Goal: Task Accomplishment & Management: Manage account settings

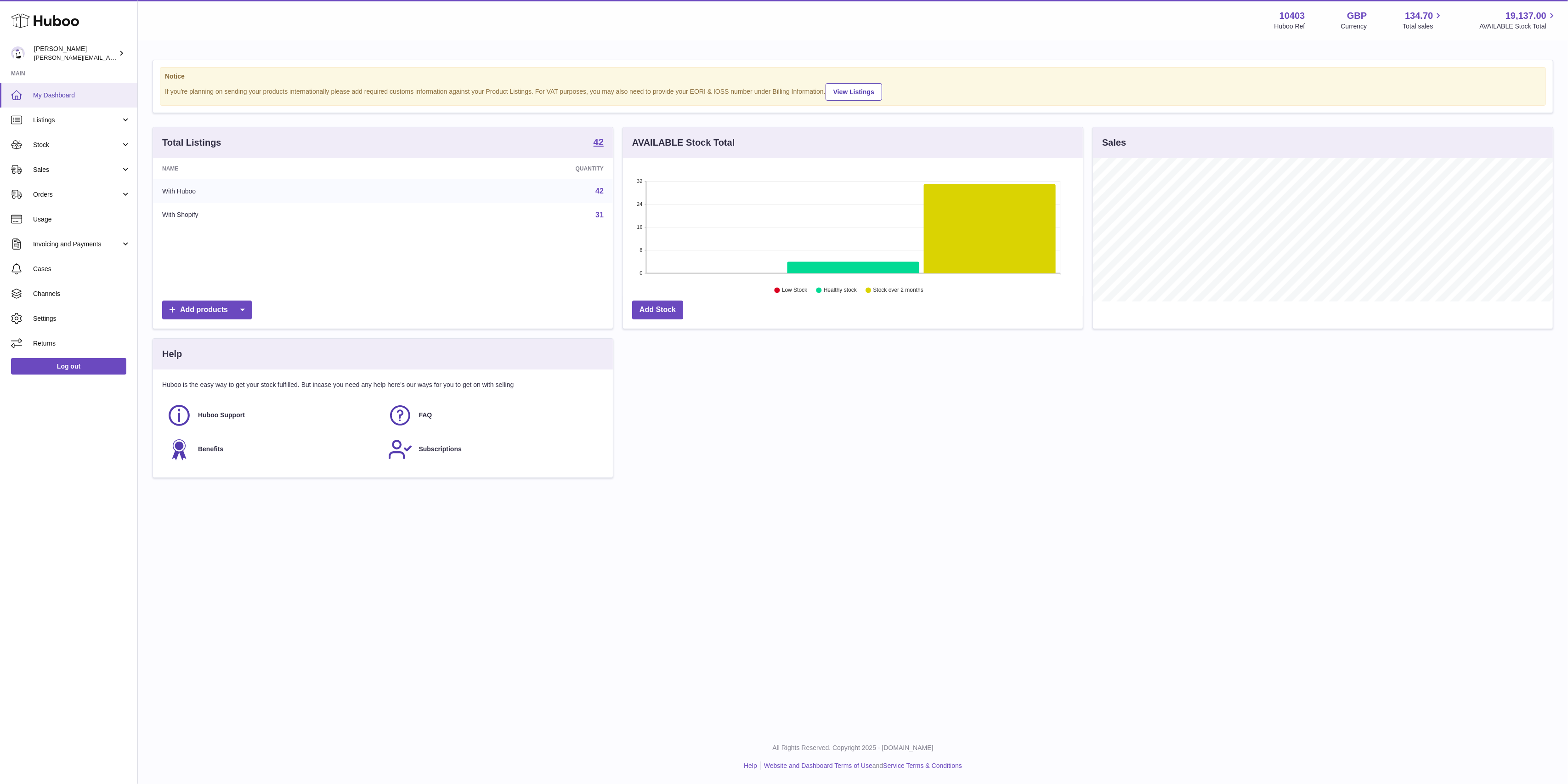
click at [78, 88] on link "My Dashboard" at bounding box center [69, 94] width 137 height 24
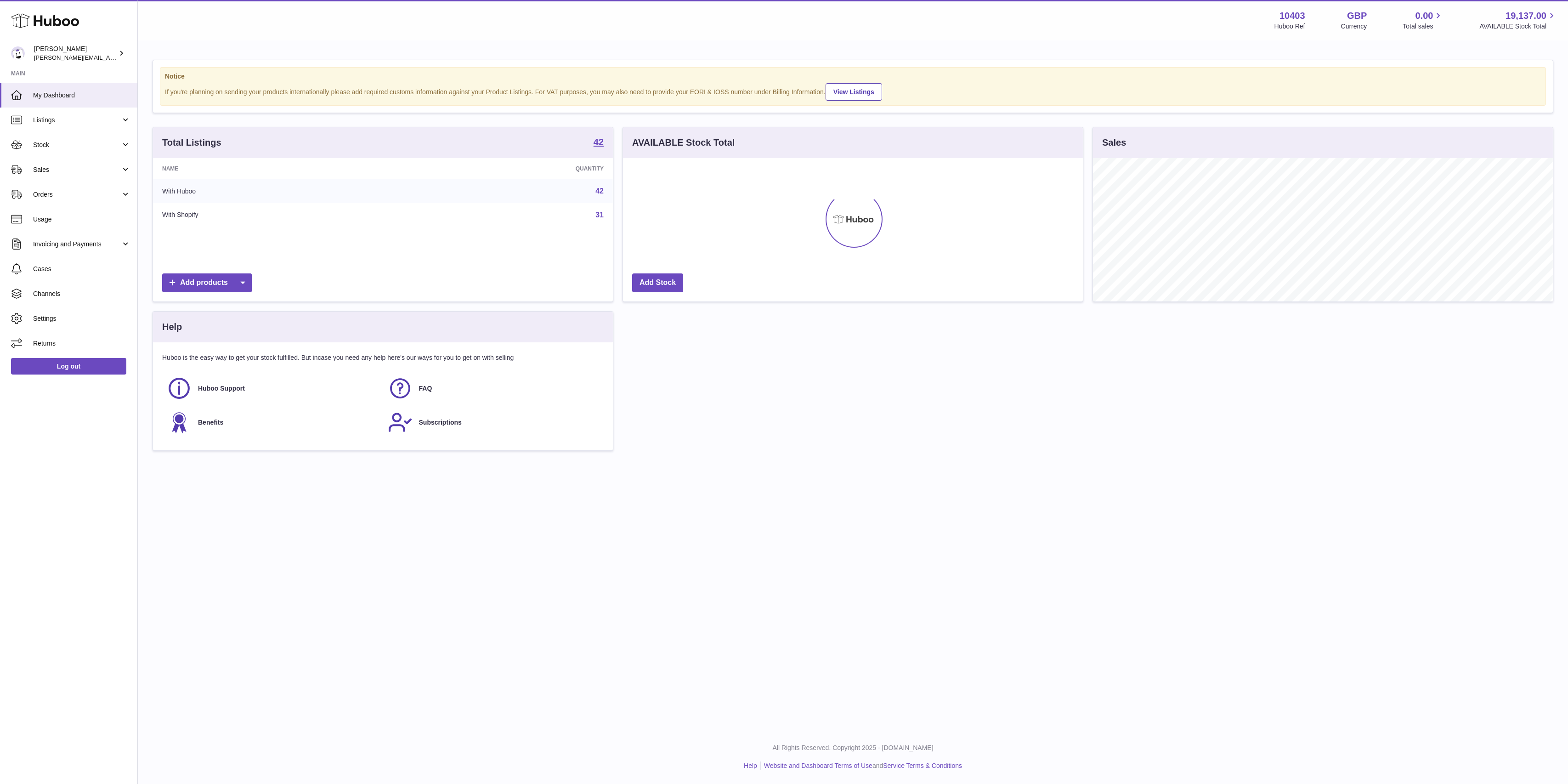
click at [60, 170] on span "Sales" at bounding box center [77, 170] width 88 height 9
click at [62, 189] on span "Sales" at bounding box center [82, 194] width 98 height 9
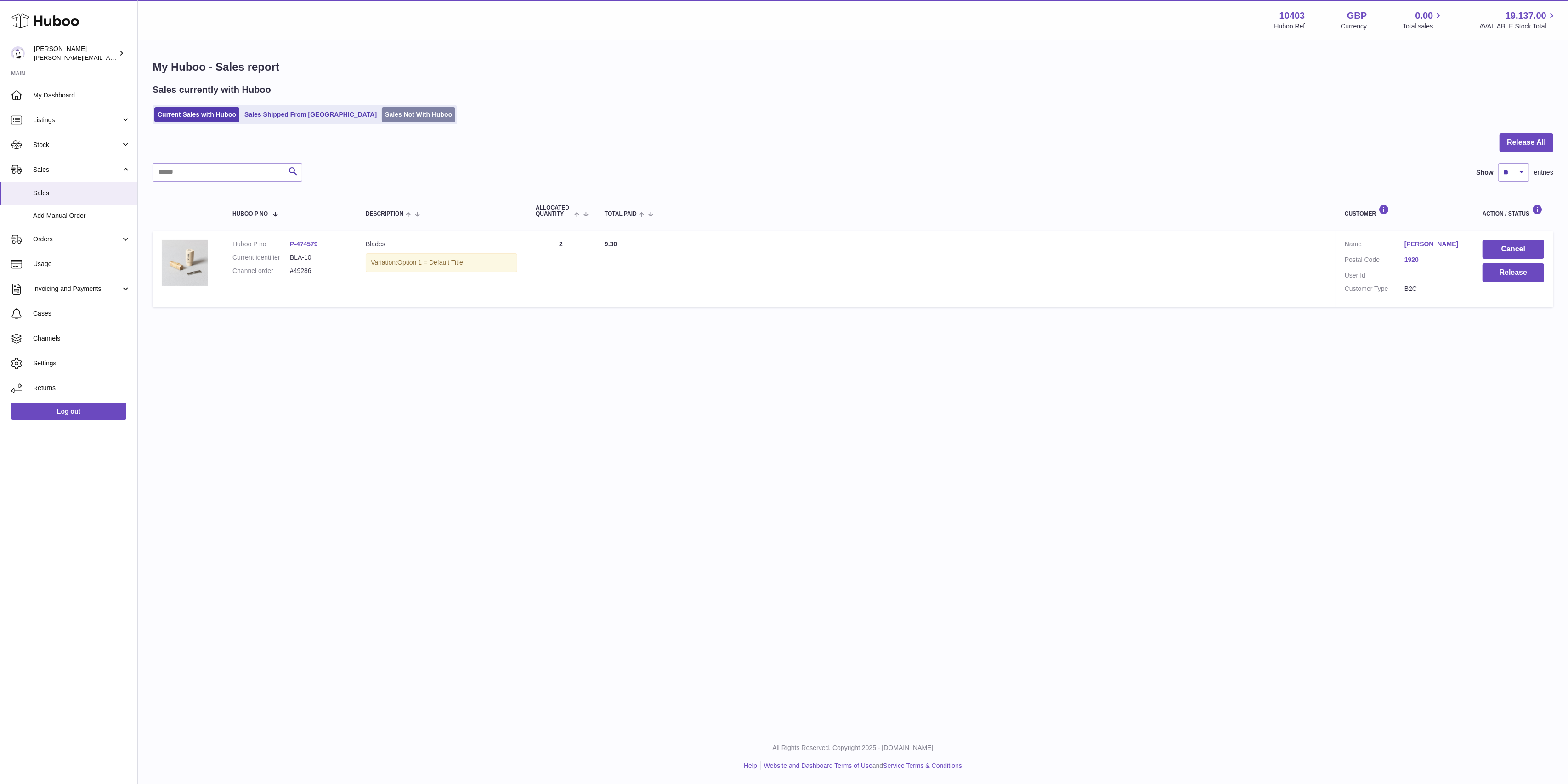
click at [388, 111] on link "Sales Not With Huboo" at bounding box center [418, 114] width 73 height 15
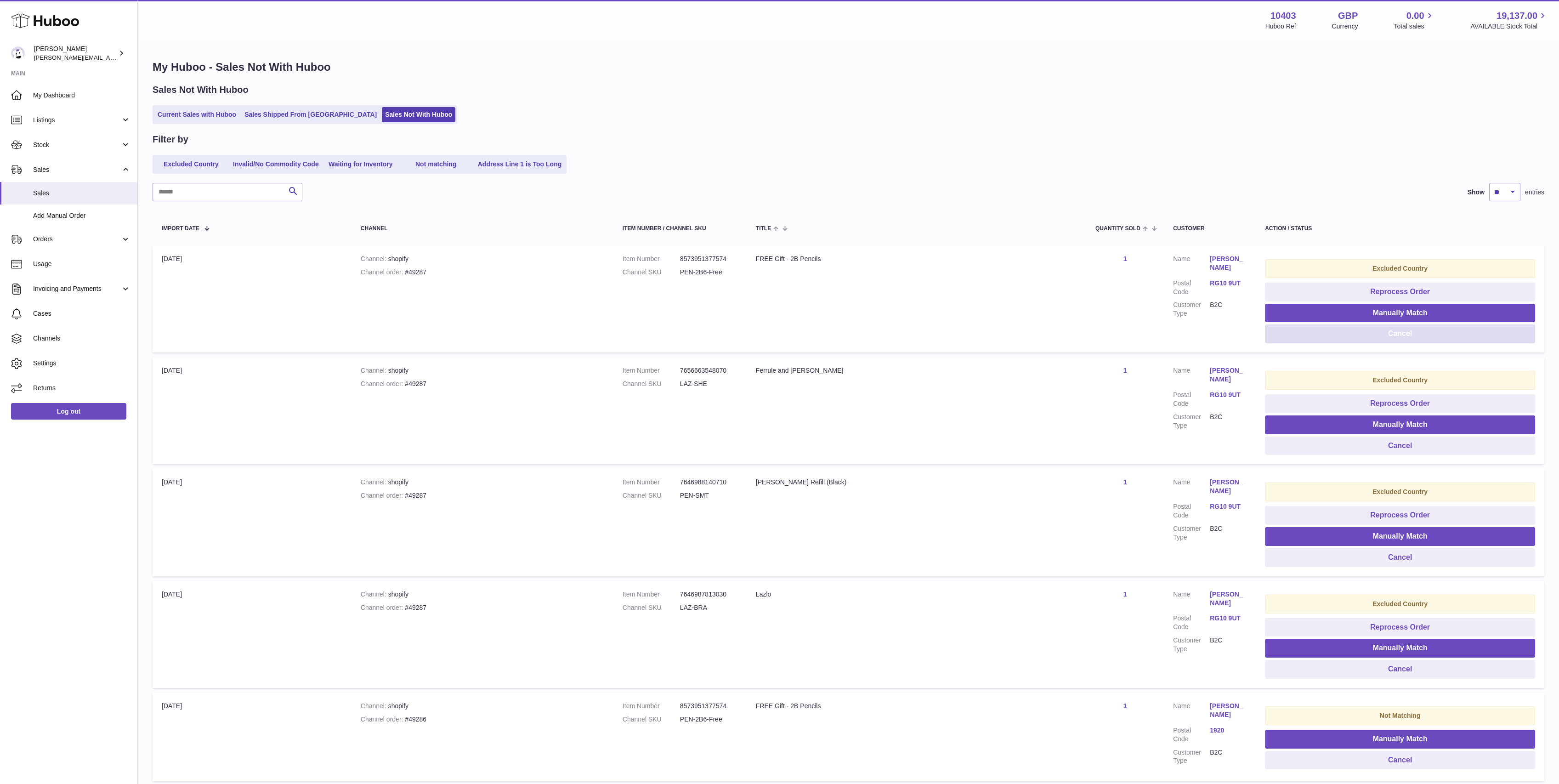
click at [1469, 338] on button "Cancel" at bounding box center [1400, 334] width 270 height 19
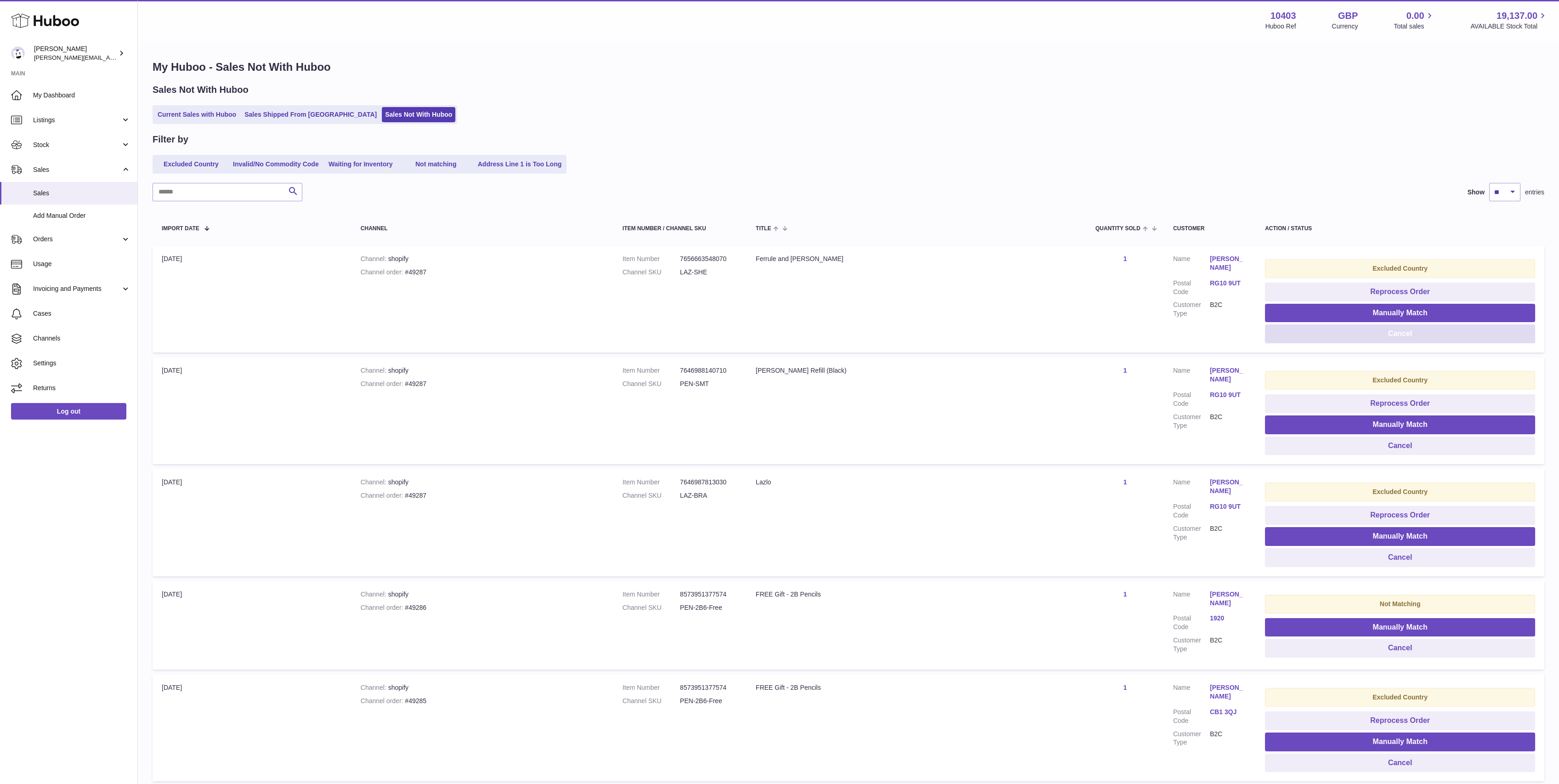
click at [1469, 338] on button "Cancel" at bounding box center [1400, 334] width 270 height 19
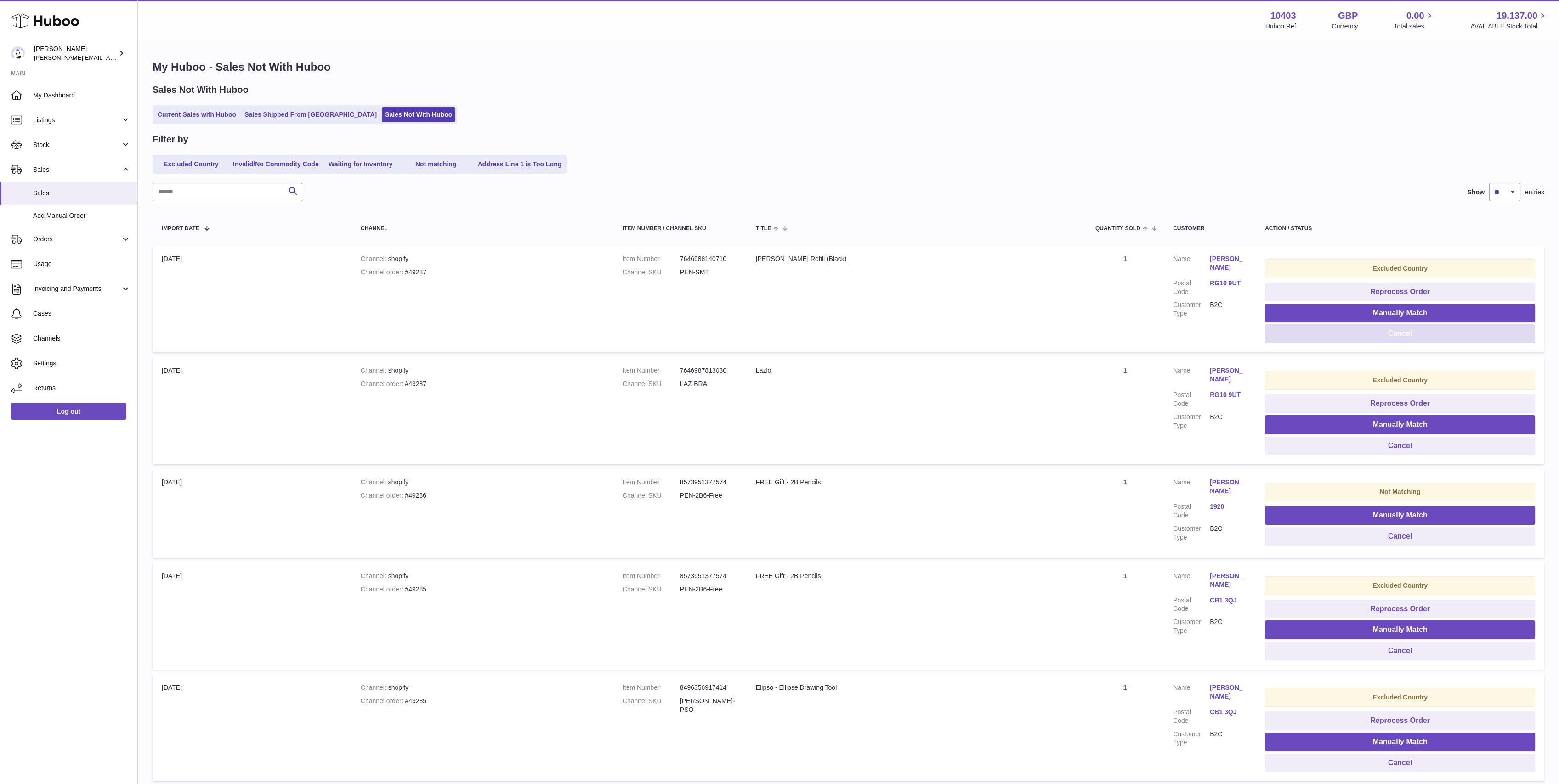
click at [1469, 338] on button "Cancel" at bounding box center [1400, 334] width 270 height 19
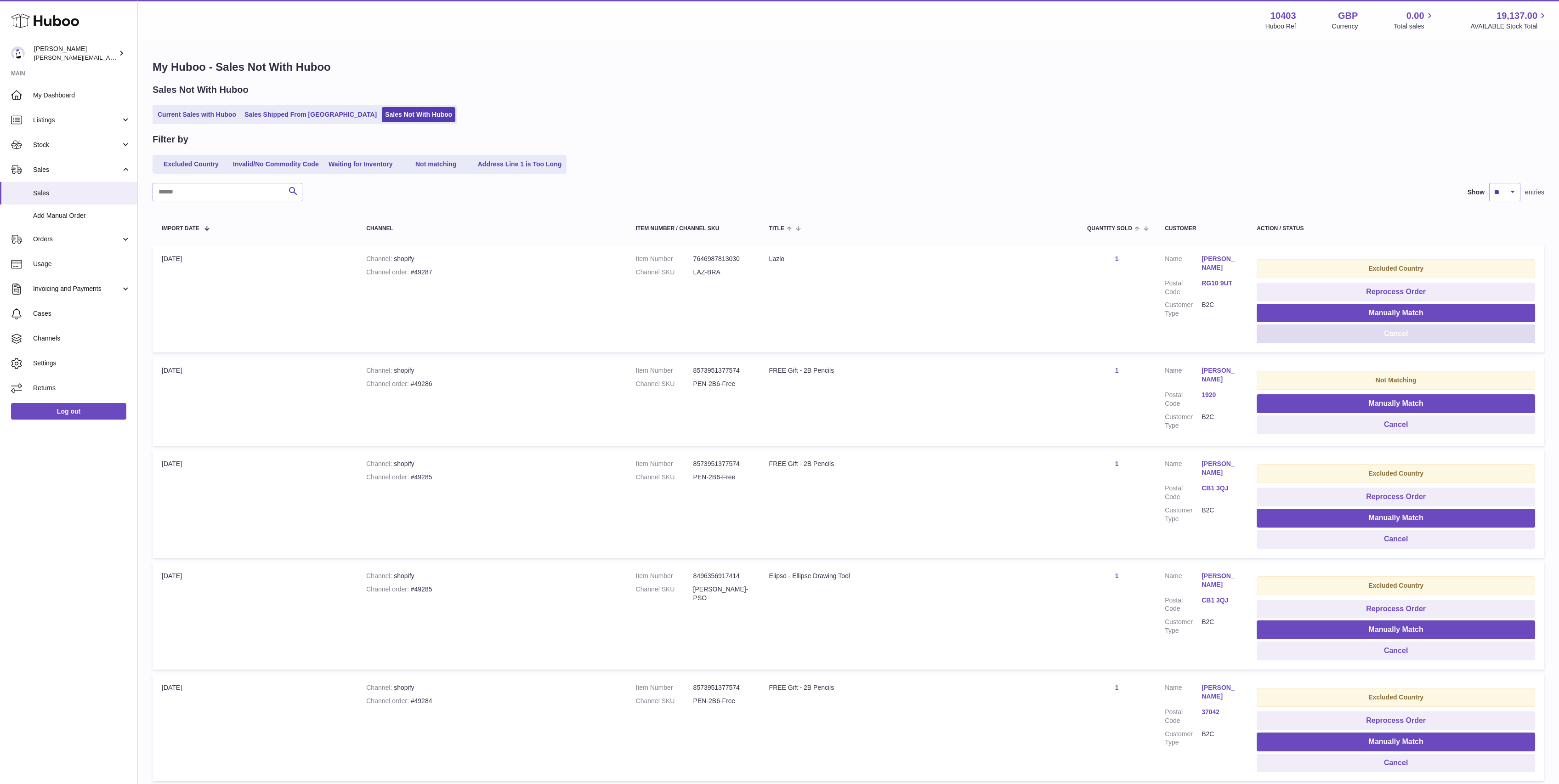
click at [1469, 338] on button "Cancel" at bounding box center [1395, 334] width 279 height 19
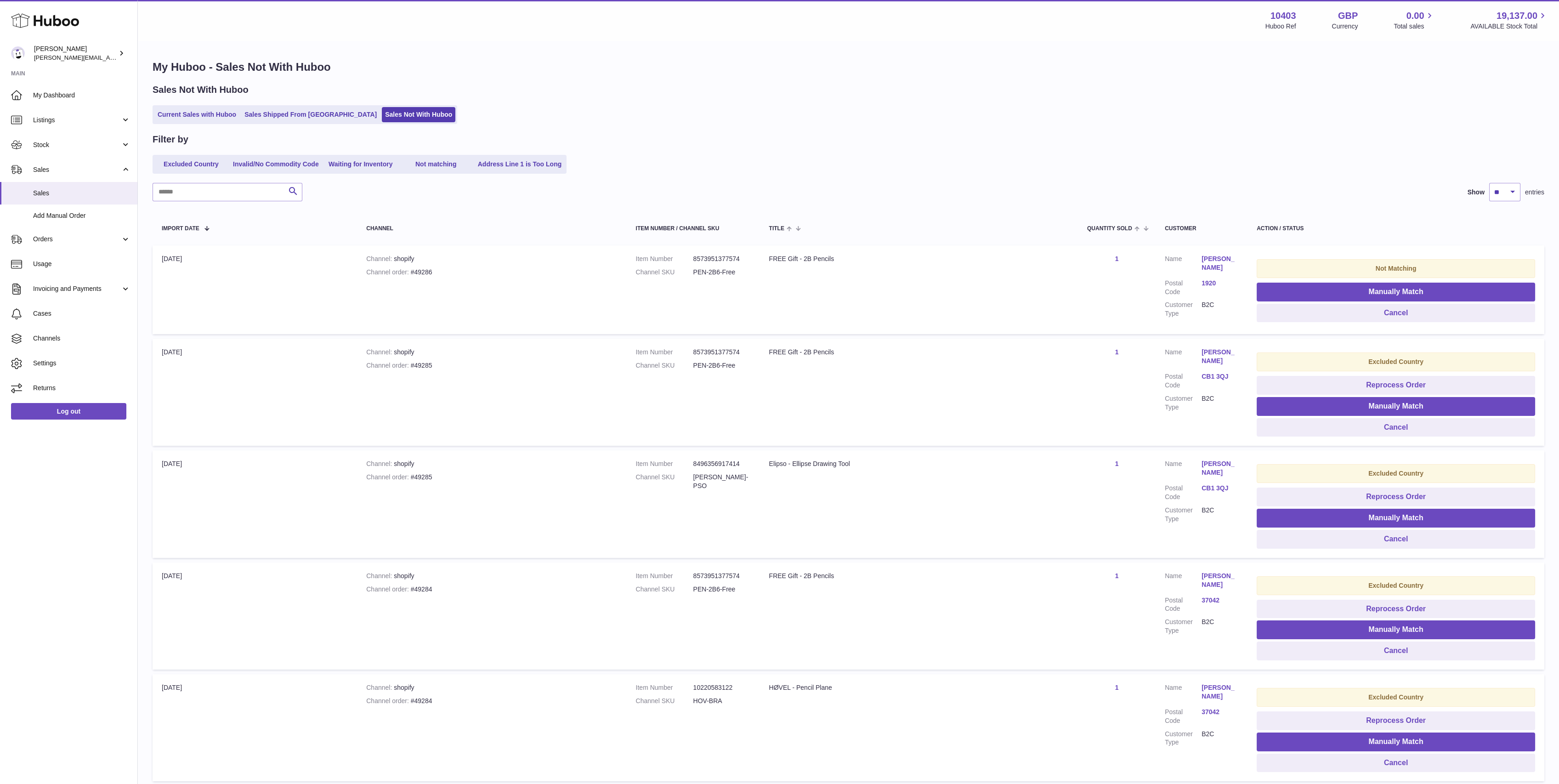
click at [1463, 322] on td "Not Matching Manually Match Cancel" at bounding box center [1395, 289] width 297 height 89
click at [1461, 316] on button "Cancel" at bounding box center [1395, 313] width 279 height 19
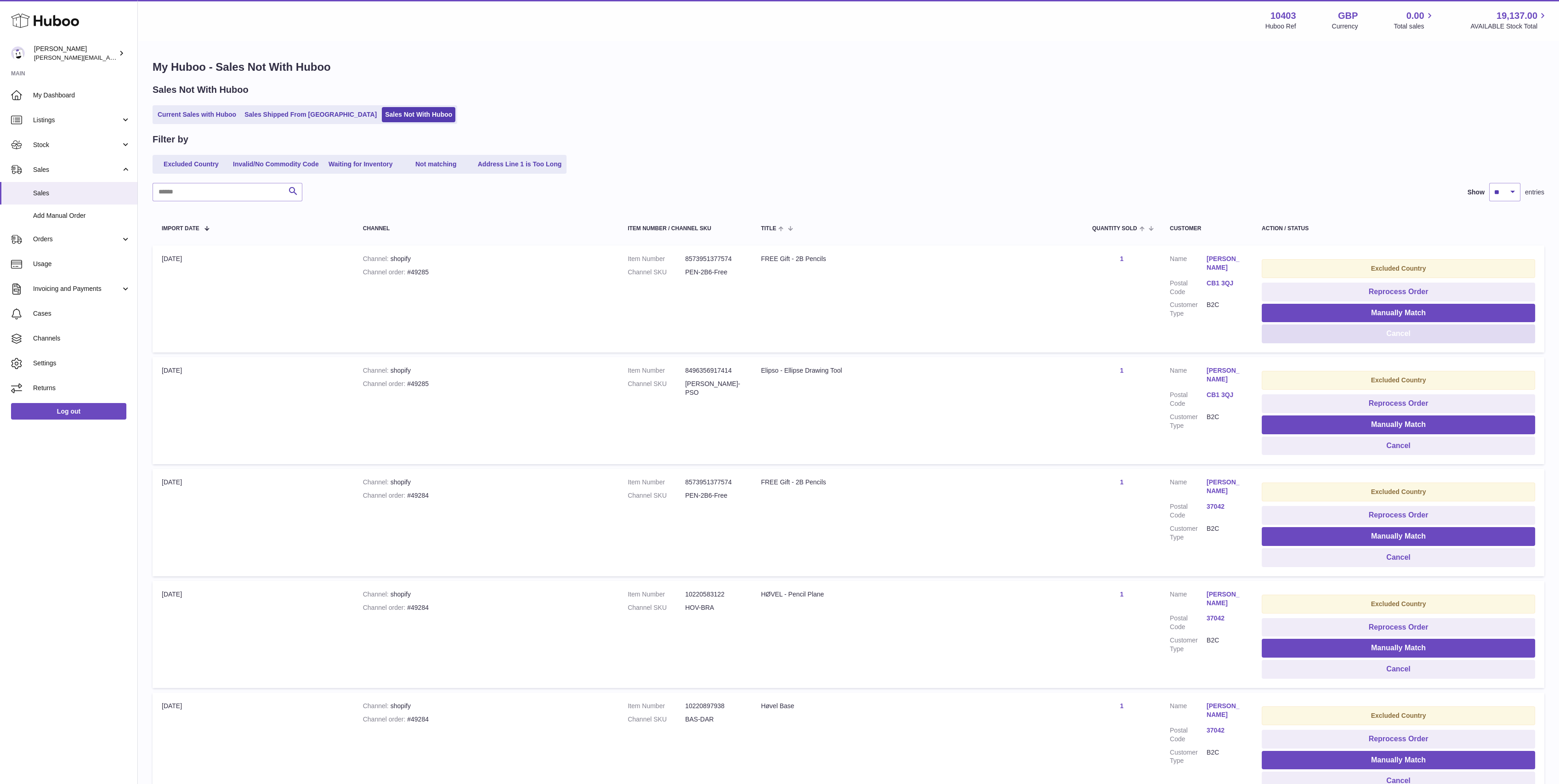
click at [1459, 326] on button "Cancel" at bounding box center [1398, 334] width 273 height 19
click at [1460, 332] on button "Cancel" at bounding box center [1398, 334] width 273 height 19
click at [1460, 335] on button "Cancel" at bounding box center [1398, 334] width 273 height 19
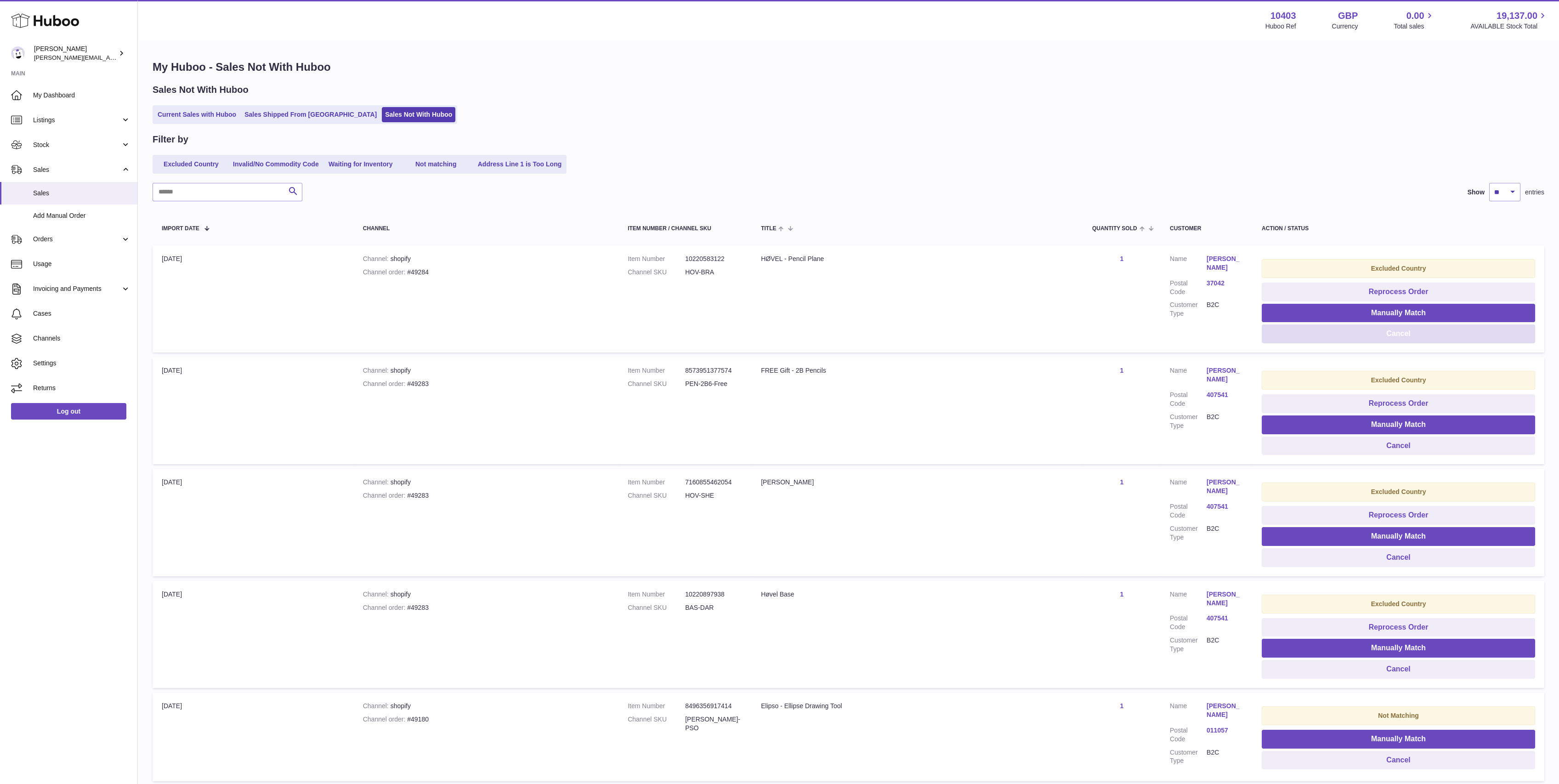
click at [1460, 335] on button "Cancel" at bounding box center [1398, 334] width 273 height 19
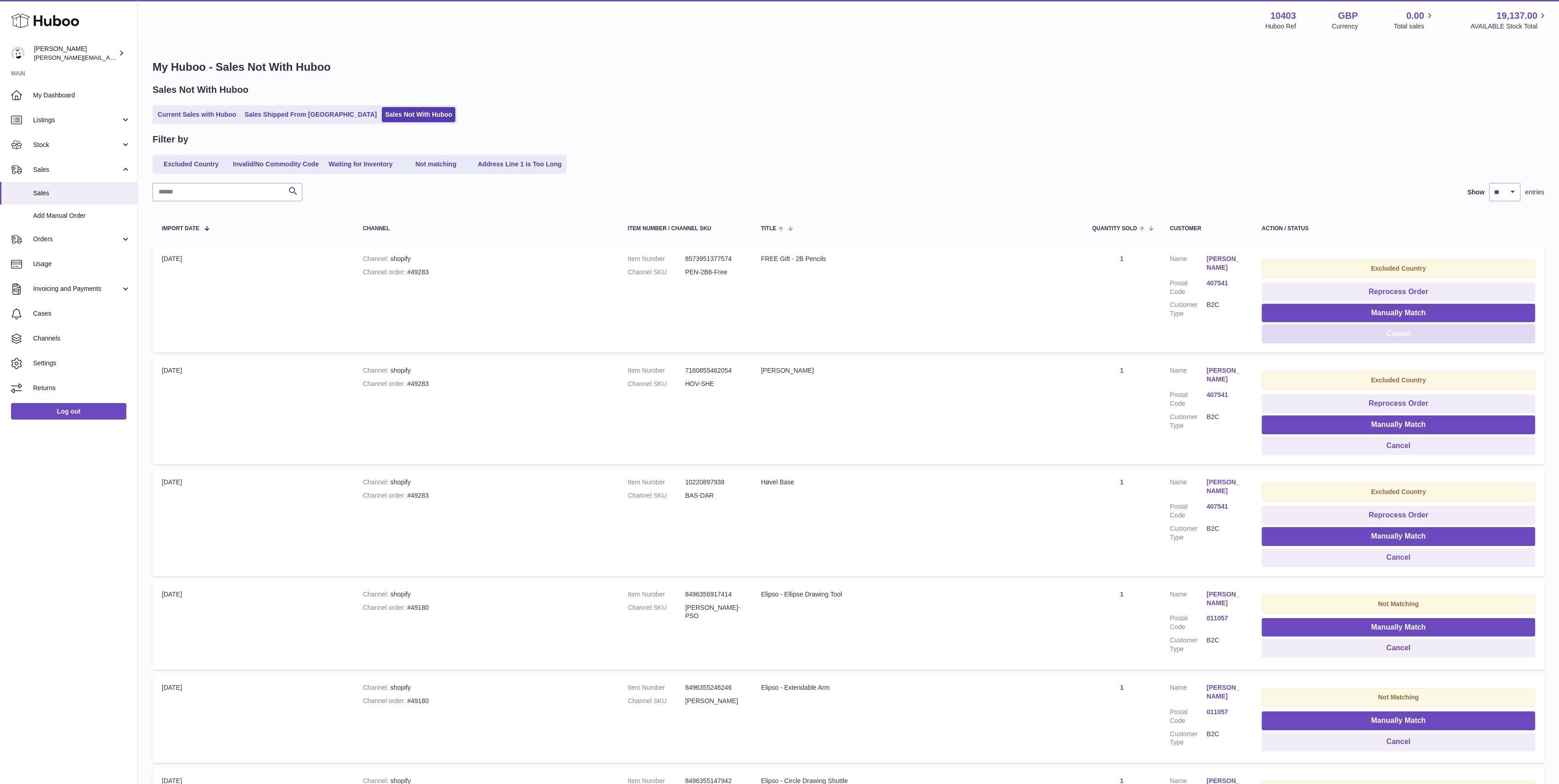
click at [1460, 335] on button "Cancel" at bounding box center [1398, 334] width 273 height 19
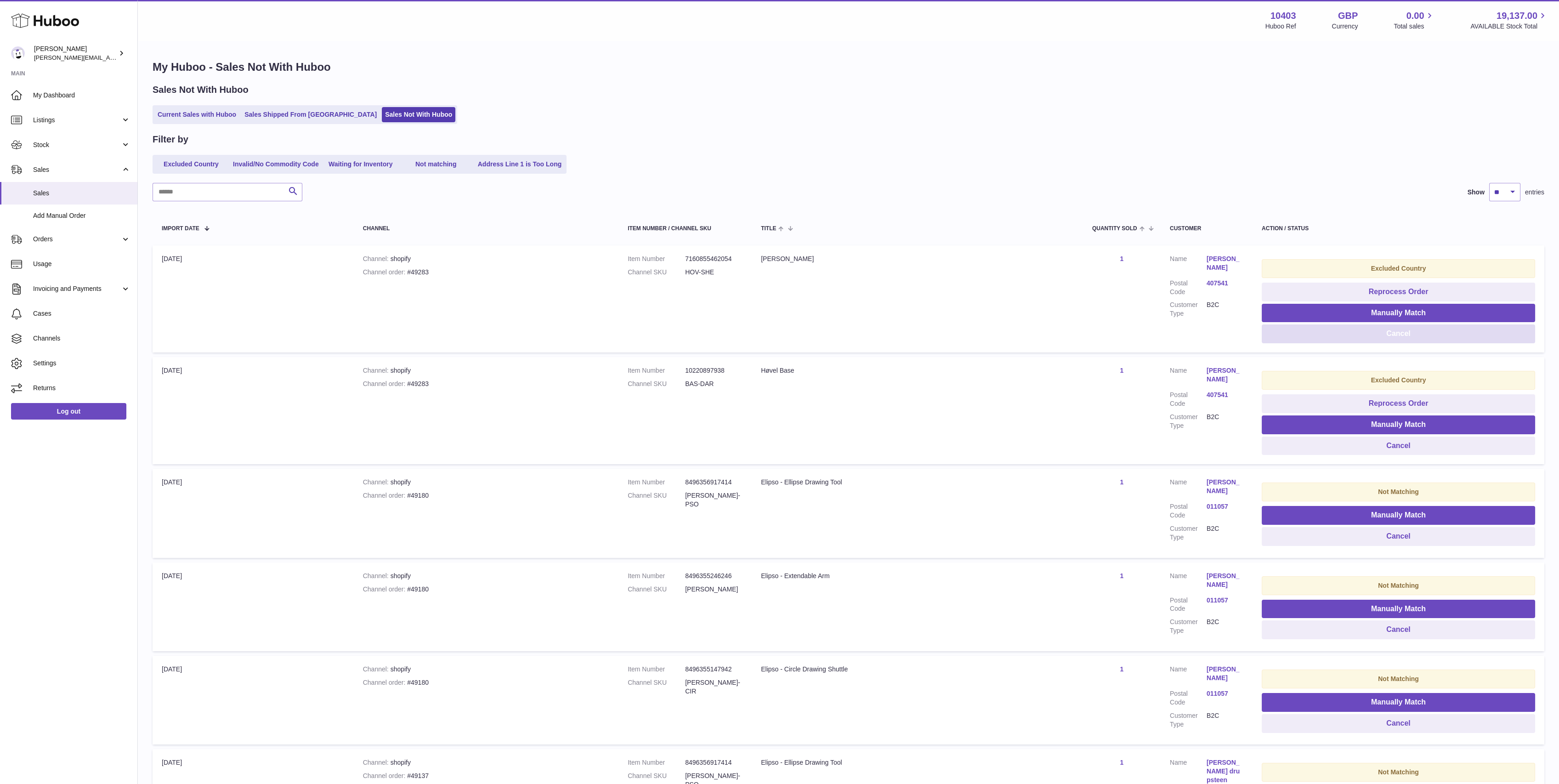
click at [1460, 335] on button "Cancel" at bounding box center [1398, 334] width 273 height 19
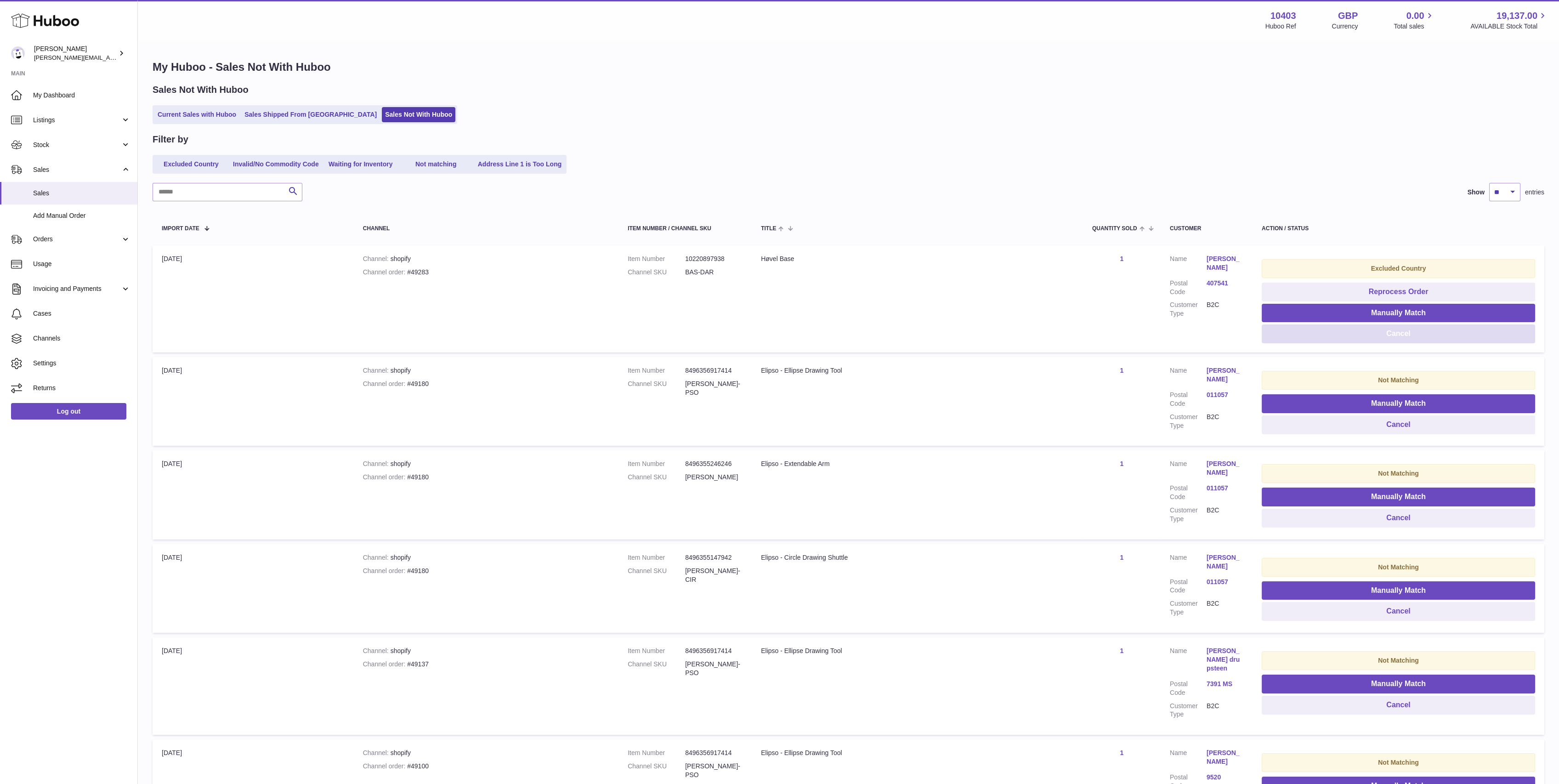
click at [1460, 335] on button "Cancel" at bounding box center [1398, 334] width 273 height 19
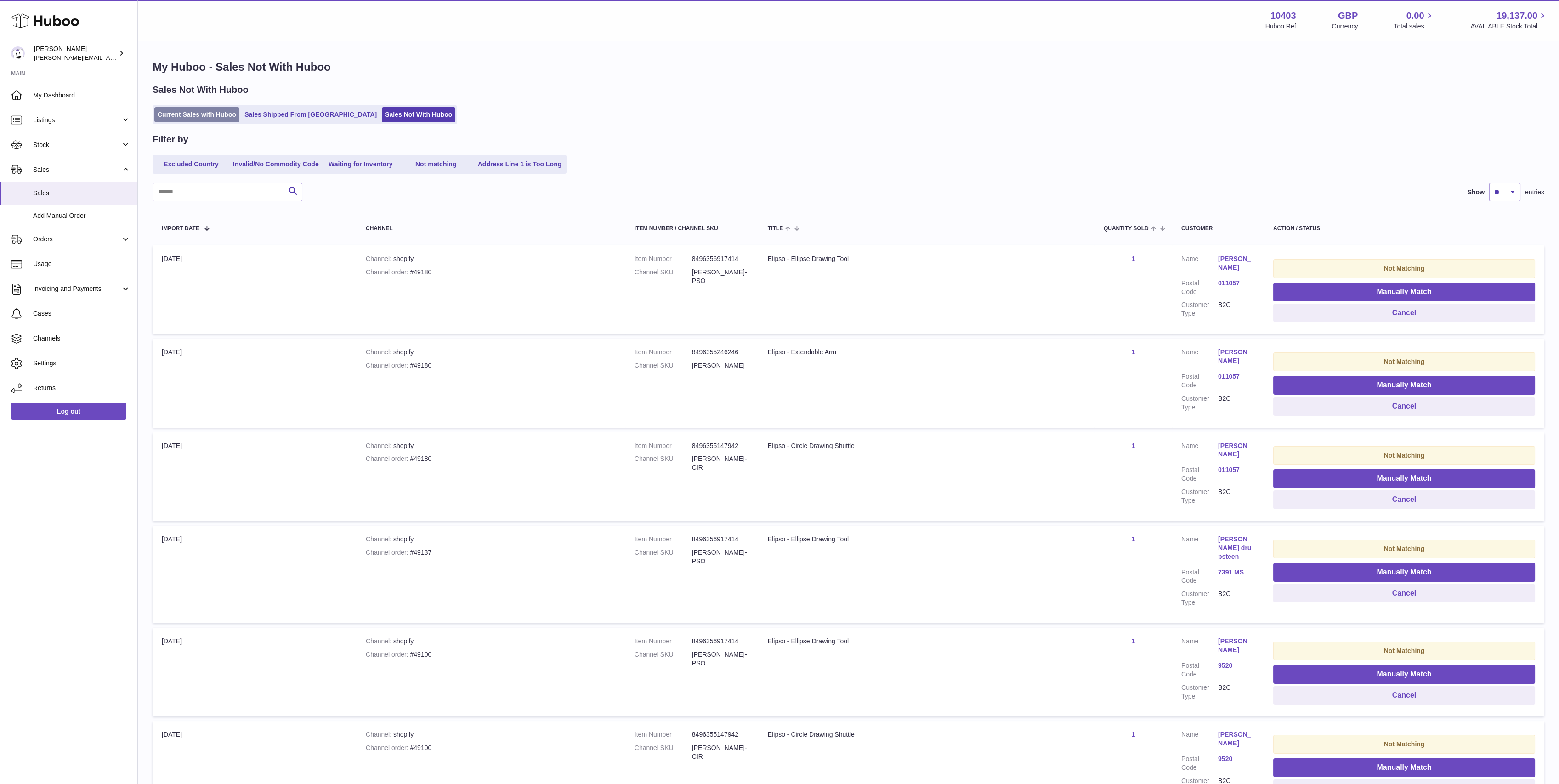
click at [196, 109] on link "Current Sales with Huboo" at bounding box center [197, 114] width 85 height 15
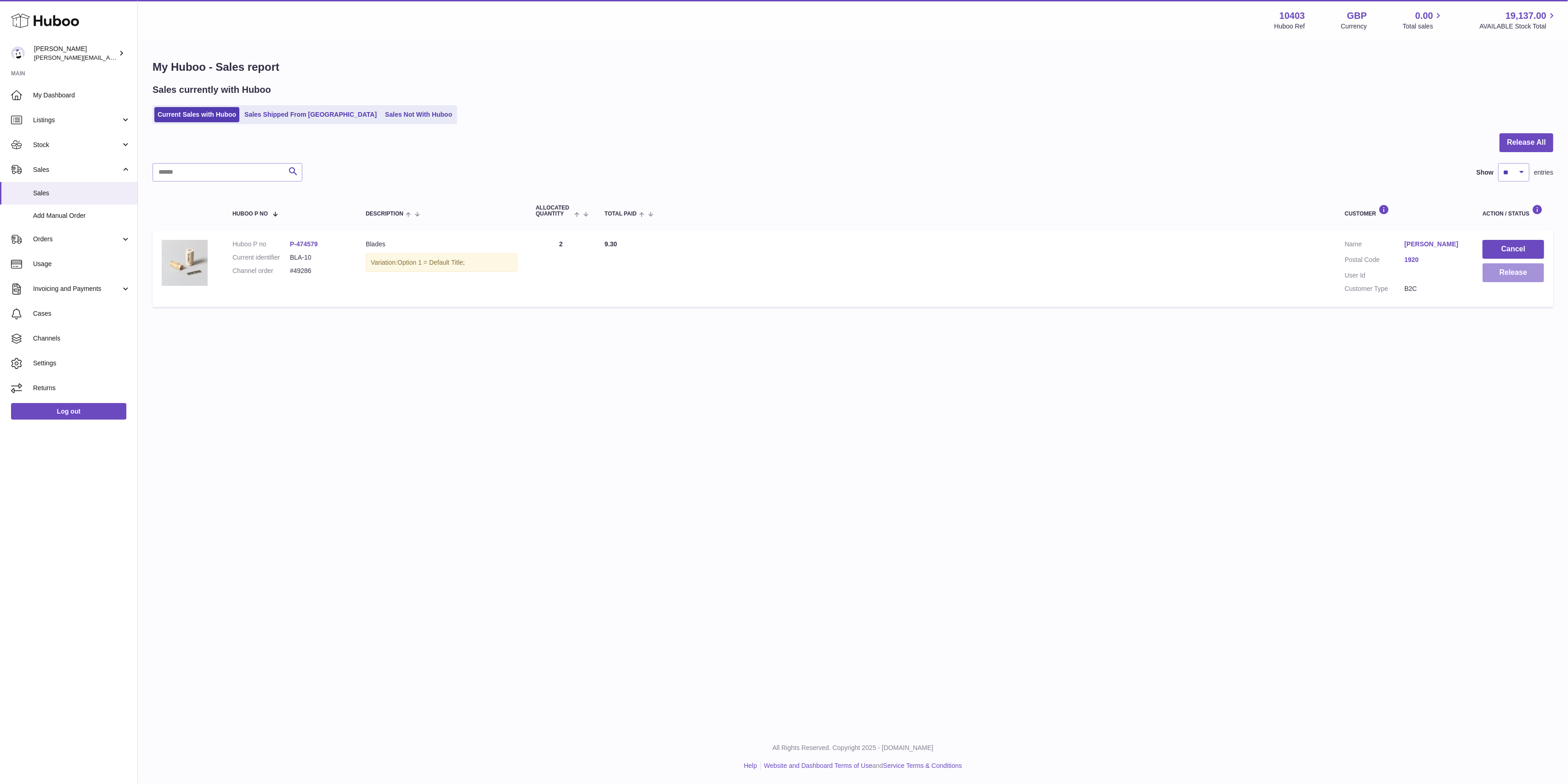
click at [1503, 270] on button "Release" at bounding box center [1513, 272] width 61 height 19
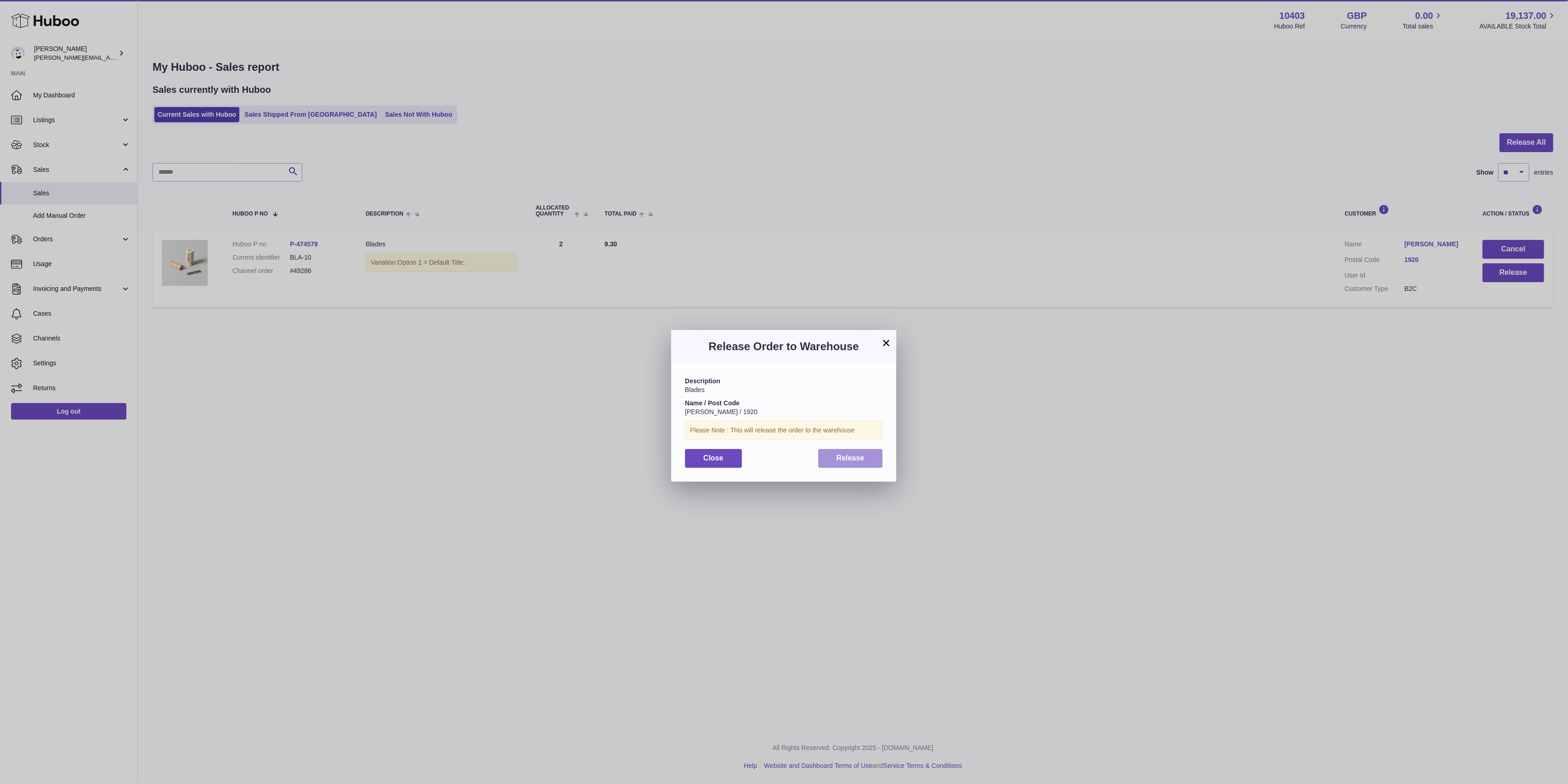
click at [859, 450] on button "Release" at bounding box center [851, 458] width 65 height 19
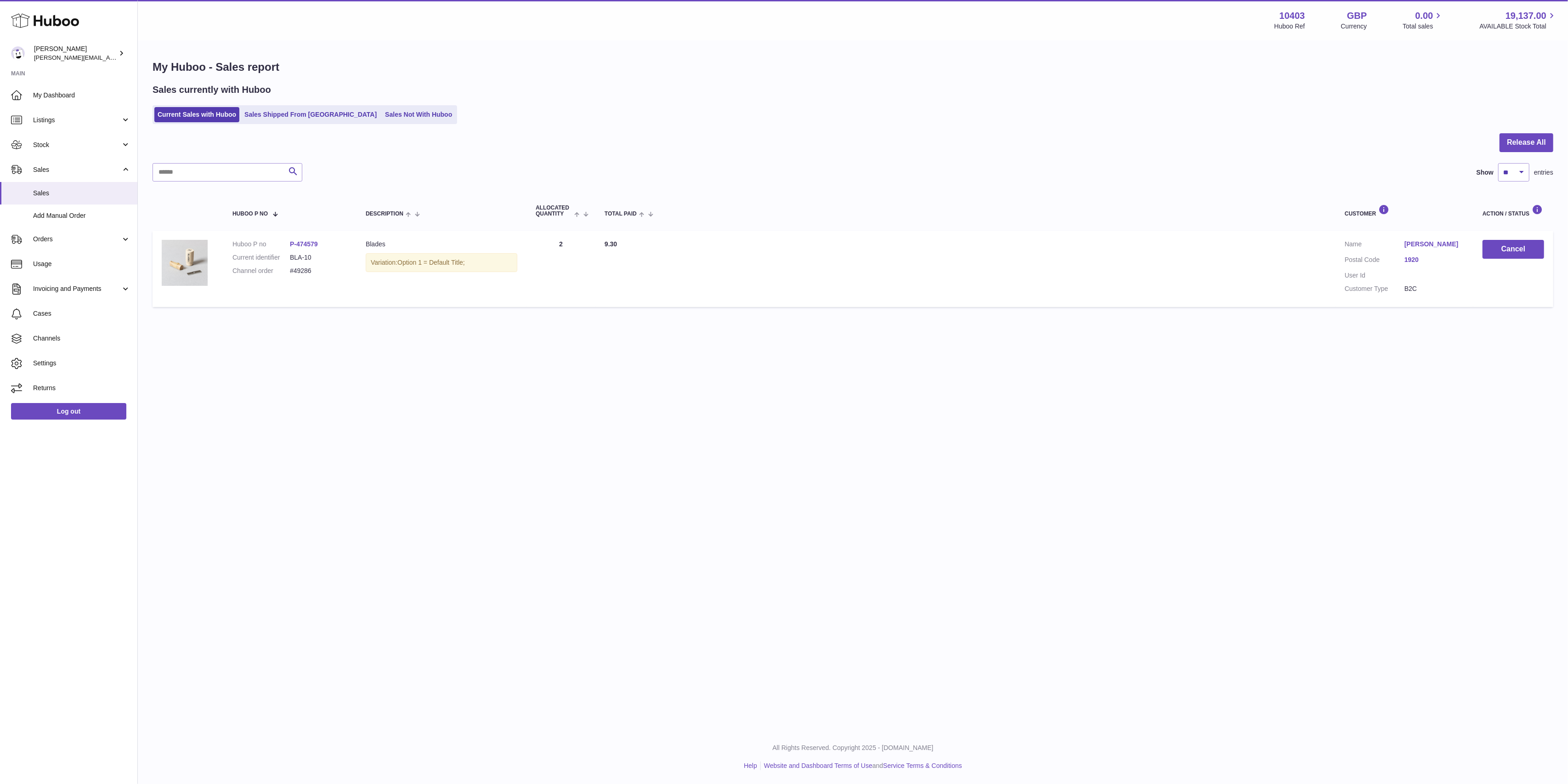
drag, startPoint x: 540, startPoint y: 103, endPoint x: 607, endPoint y: 420, distance: 324.0
click at [595, 420] on div "Menu Huboo 10403 Huboo Ref GBP Currency 0.00 Total sales 19,137.00 AVAILABLE St…" at bounding box center [853, 364] width 1431 height 730
click at [90, 175] on link "Sales" at bounding box center [69, 169] width 137 height 24
click at [82, 182] on link "Orders" at bounding box center [69, 194] width 137 height 24
click at [80, 188] on link "Orders" at bounding box center [69, 194] width 137 height 24
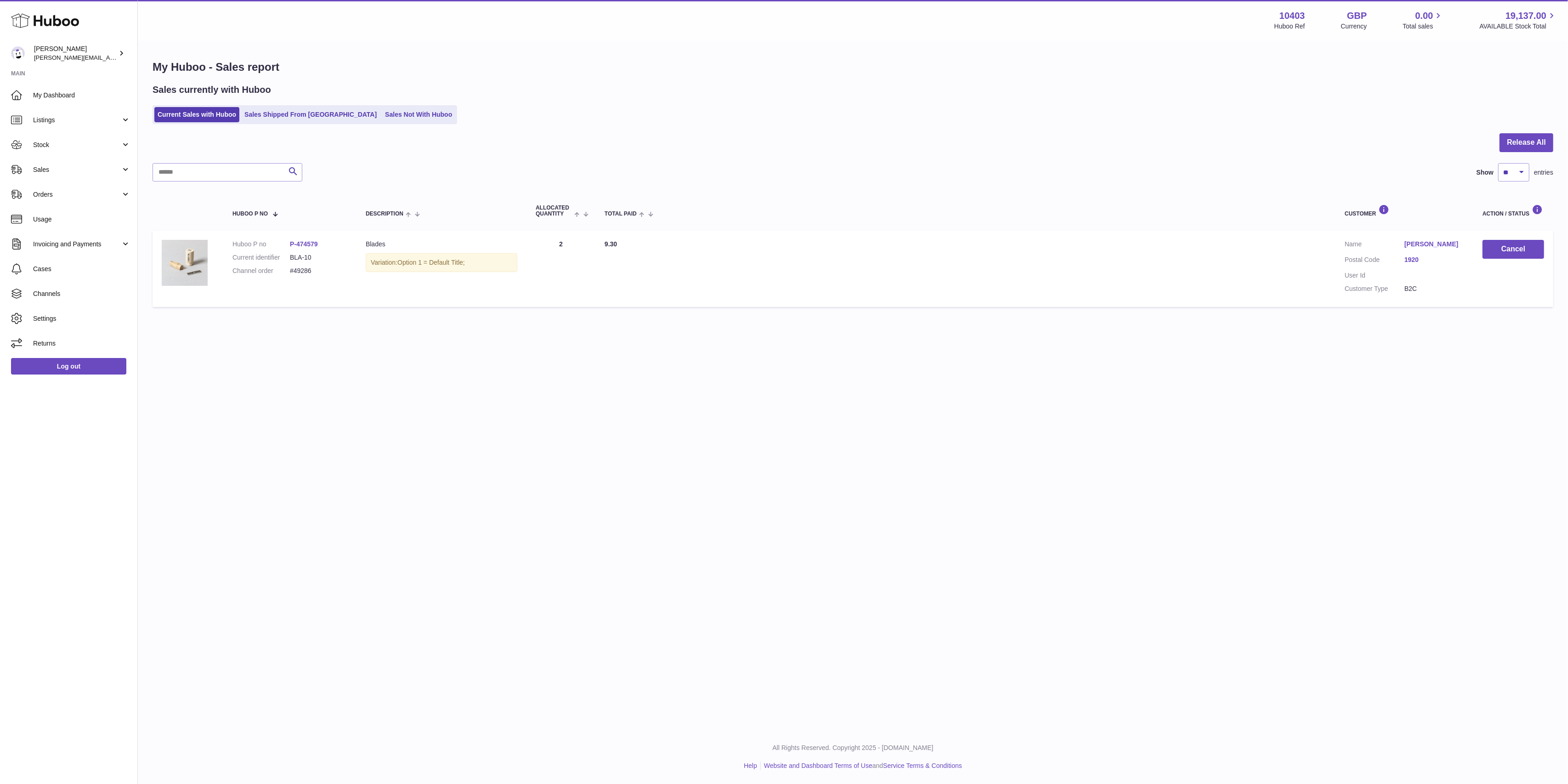
drag, startPoint x: 83, startPoint y: 180, endPoint x: 80, endPoint y: 185, distance: 5.8
click at [83, 179] on link "Sales" at bounding box center [69, 169] width 137 height 24
click at [76, 195] on span "Sales" at bounding box center [82, 194] width 98 height 9
